Goal: Task Accomplishment & Management: Manage account settings

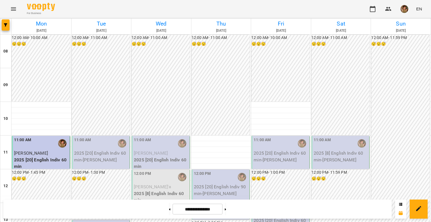
scroll to position [112, 0]
click at [167, 207] on div at bounding box center [170, 209] width 6 height 12
click at [169, 208] on button at bounding box center [169, 209] width 1 height 12
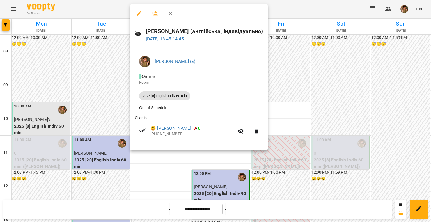
click at [172, 15] on icon "button" at bounding box center [170, 13] width 7 height 7
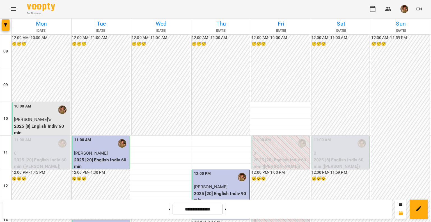
drag, startPoint x: 99, startPoint y: 121, endPoint x: 89, endPoint y: 167, distance: 46.7
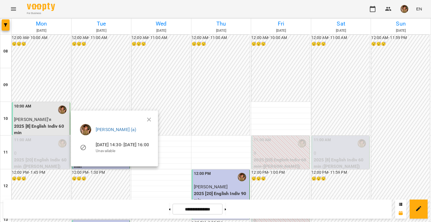
click at [156, 116] on button "button" at bounding box center [148, 119] width 13 height 13
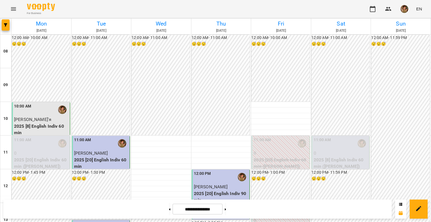
drag, startPoint x: 171, startPoint y: 132, endPoint x: 131, endPoint y: 168, distance: 53.6
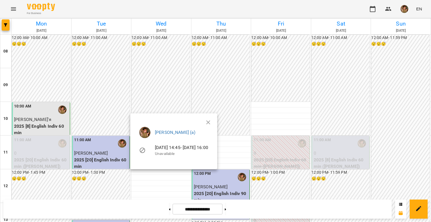
click at [212, 122] on ul "[PERSON_NAME] (а) [DATE] 14:45 - [DATE] 16:00 Unavailable" at bounding box center [174, 142] width 78 height 40
click at [211, 121] on icon "button" at bounding box center [208, 122] width 7 height 7
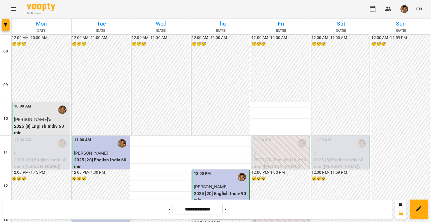
scroll to position [0, 0]
click at [226, 205] on button at bounding box center [225, 209] width 1 height 12
type input "**********"
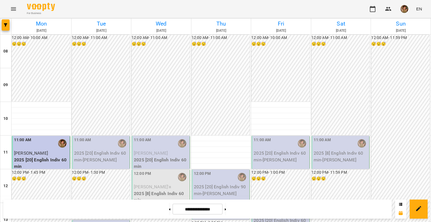
scroll to position [202, 0]
